Goal: Transaction & Acquisition: Subscribe to service/newsletter

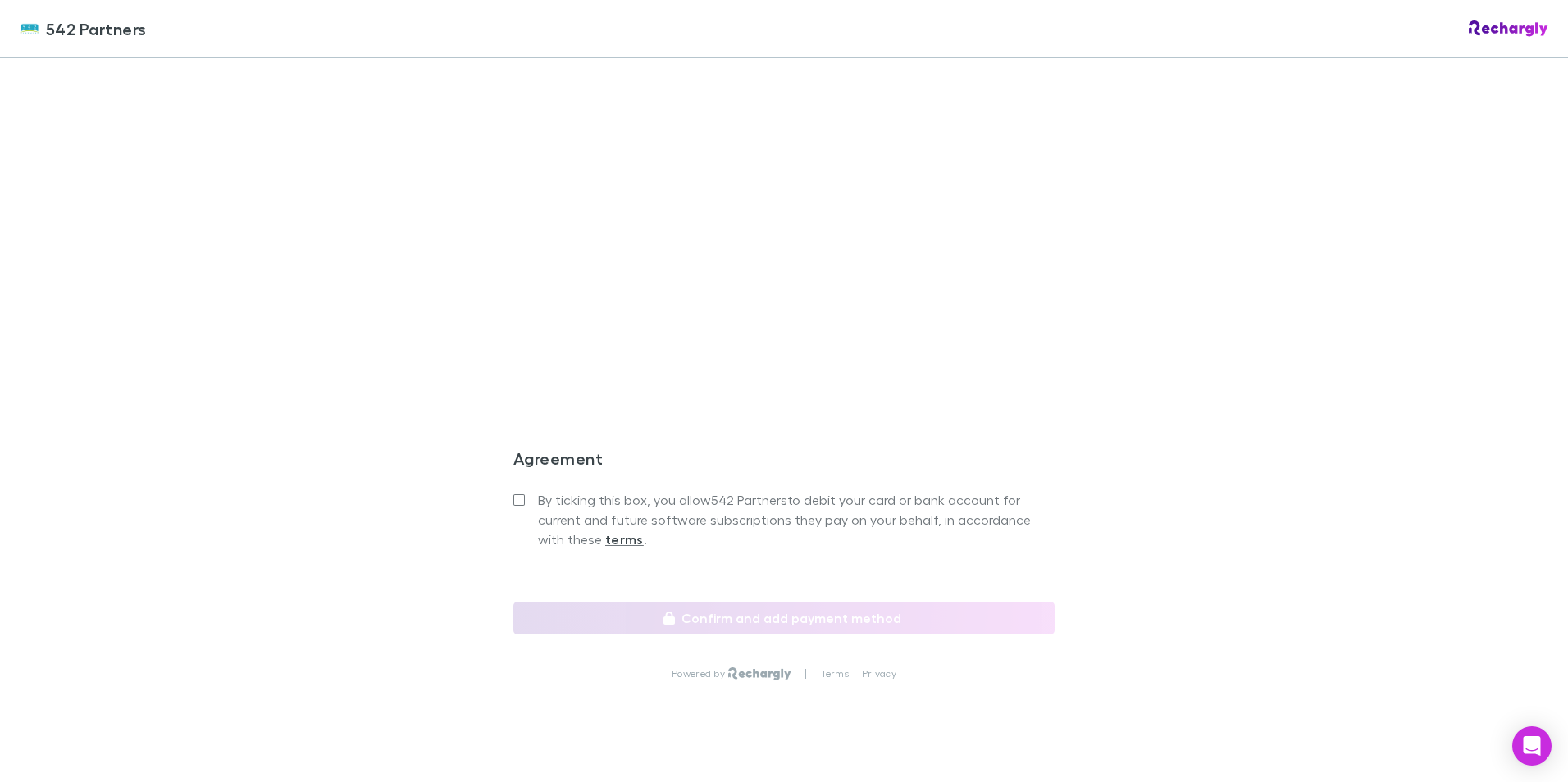
scroll to position [1305, 0]
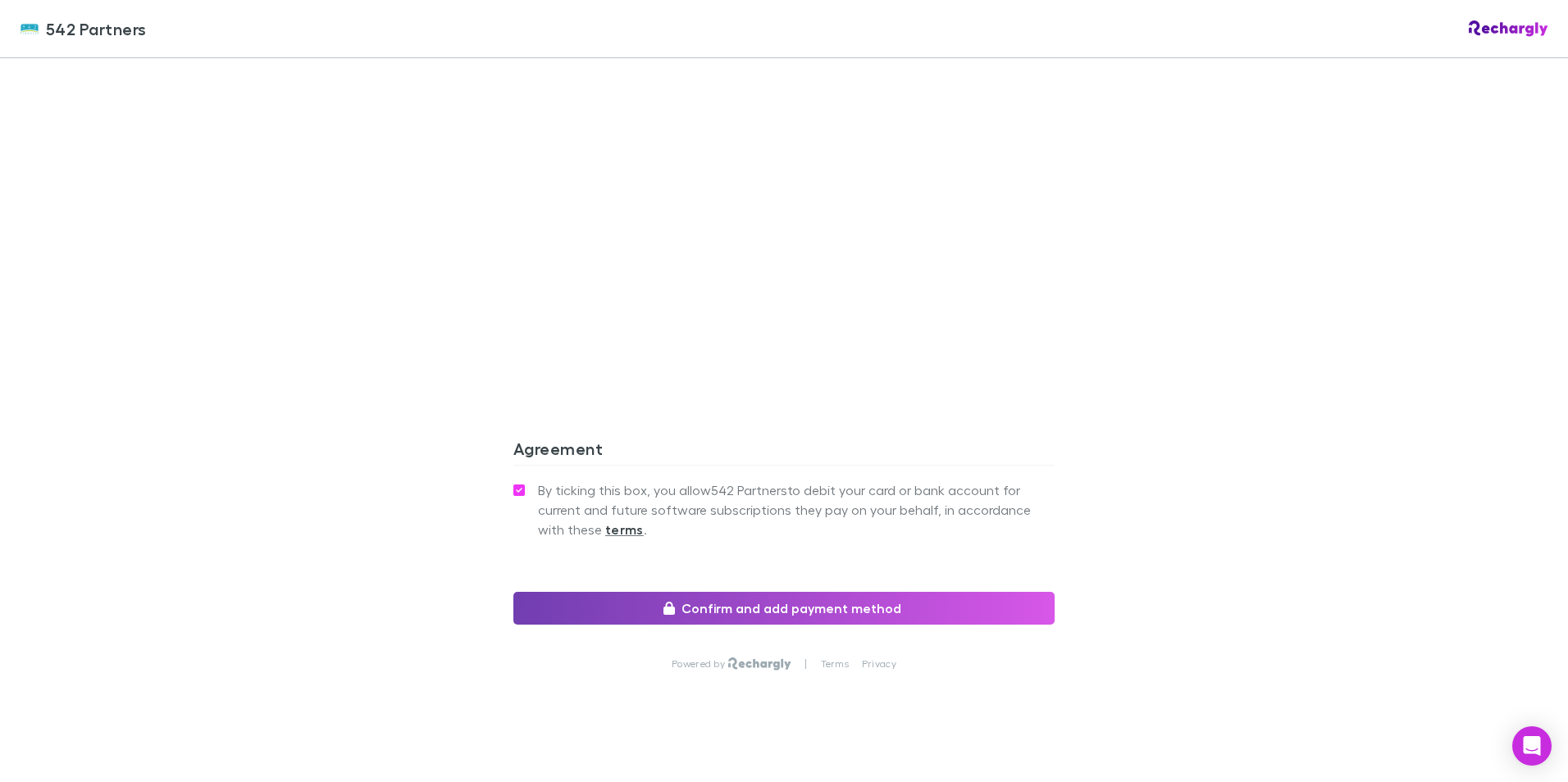
click at [803, 592] on button "Confirm and add payment method" at bounding box center [784, 608] width 541 height 32
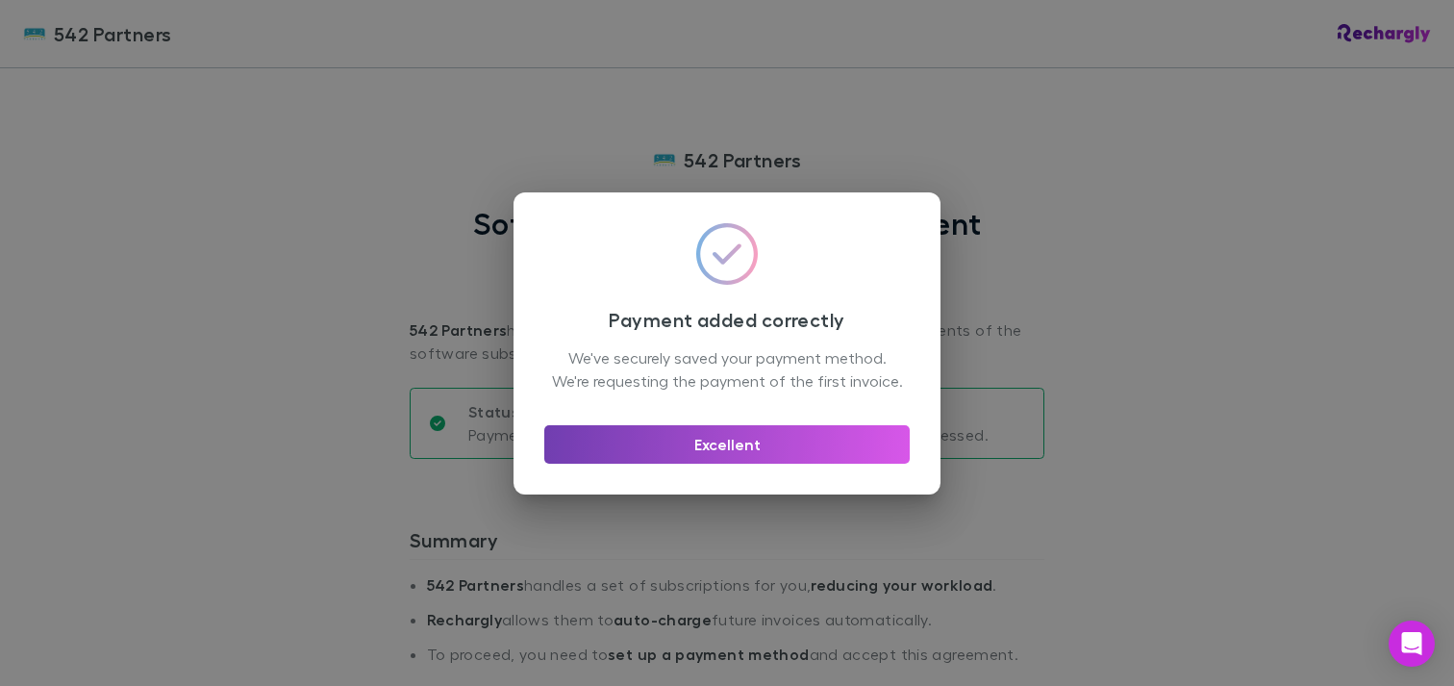
click at [750, 453] on button "Excellent" at bounding box center [726, 444] width 365 height 38
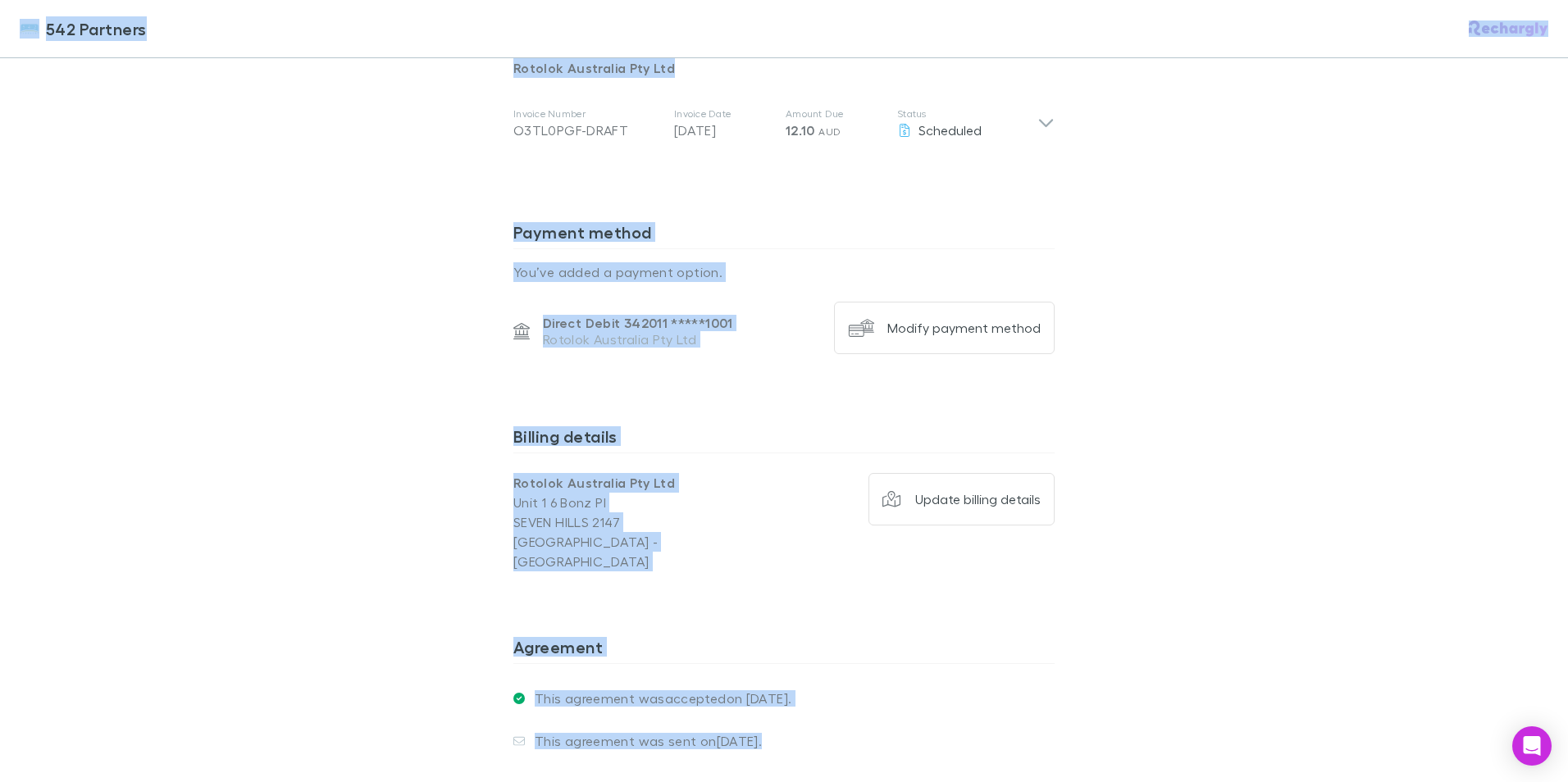
scroll to position [1051, 0]
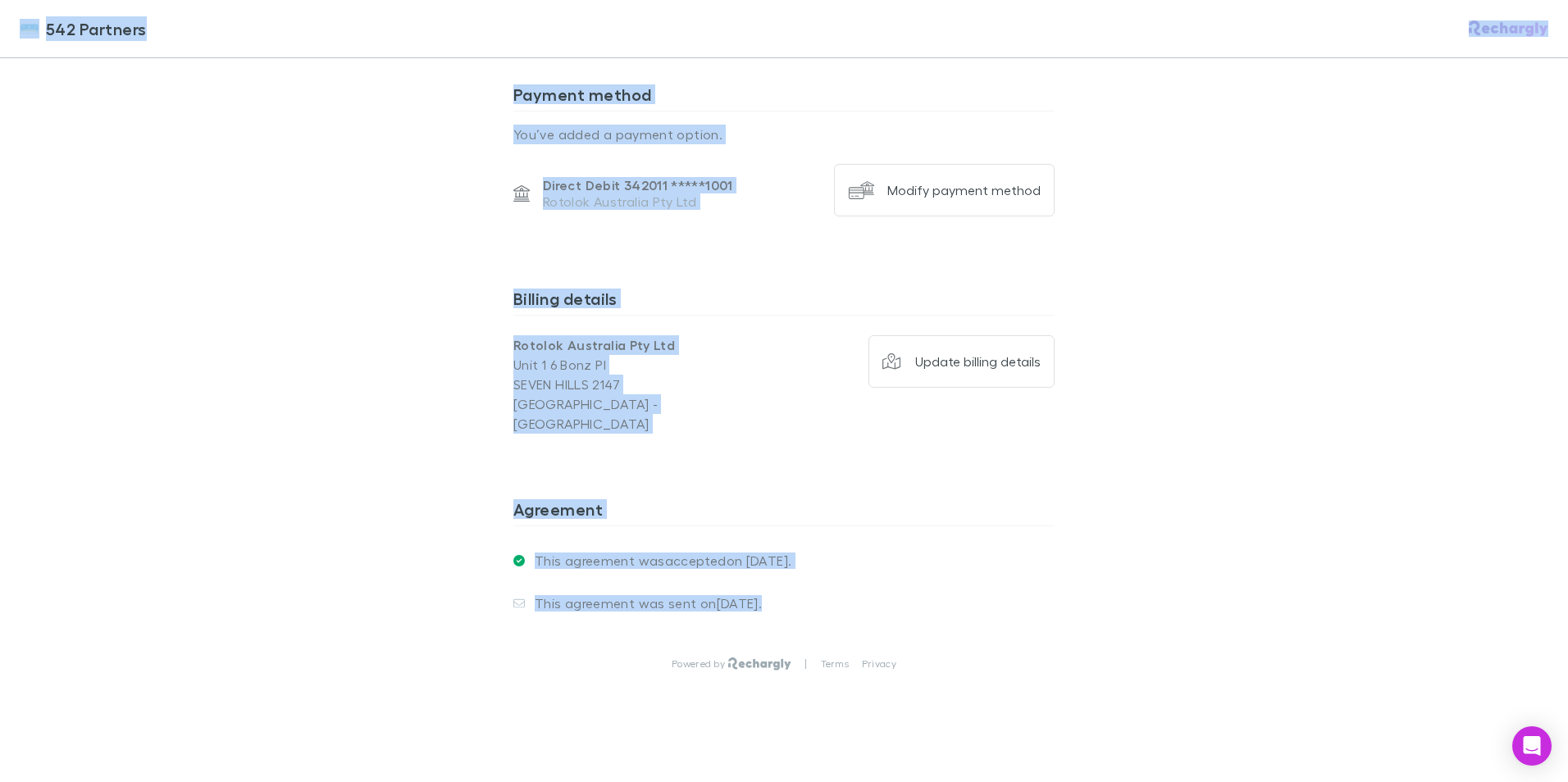
drag, startPoint x: 22, startPoint y: 26, endPoint x: 826, endPoint y: 580, distance: 976.4
click at [826, 580] on div "542 Partners 542 Partners Software subscriptions agreement 542 Partners has par…" at bounding box center [784, 391] width 1568 height 782
copy div "542 Partners 542 Partners Software subscriptions agreement 542 Partners has par…"
